Goal: Task Accomplishment & Management: Use online tool/utility

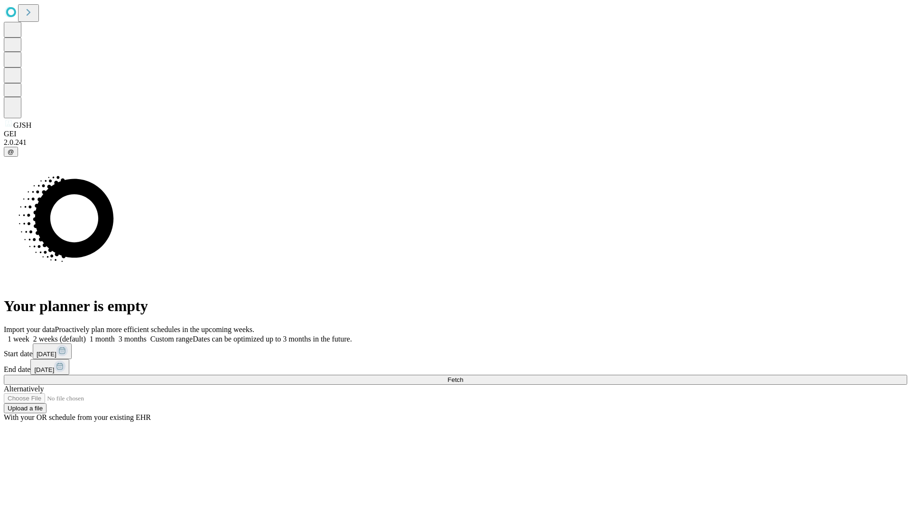
click at [463, 376] on span "Fetch" at bounding box center [456, 379] width 16 height 7
